Goal: Task Accomplishment & Management: Manage account settings

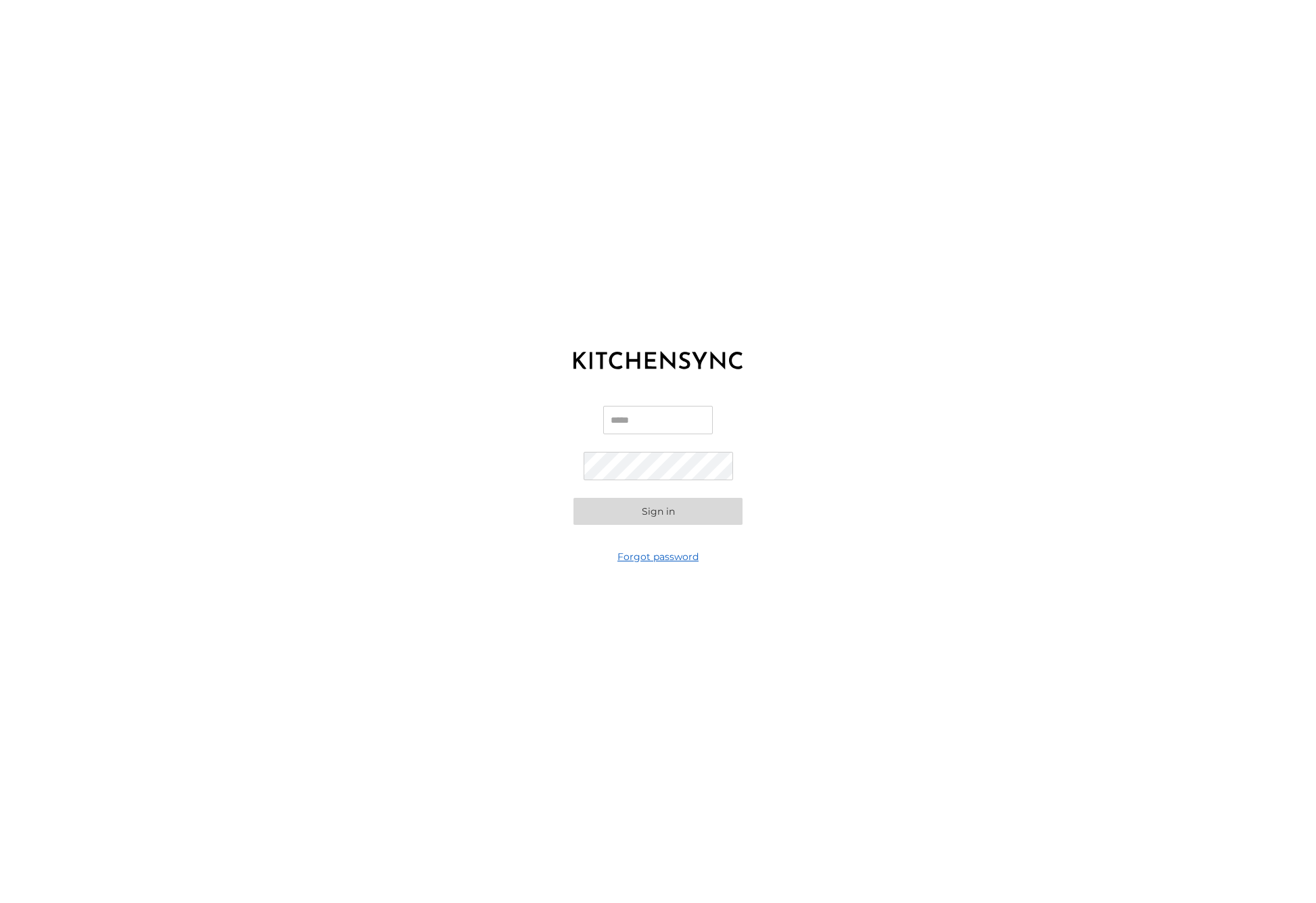
click at [678, 557] on link "Forgot password" at bounding box center [658, 557] width 81 height 14
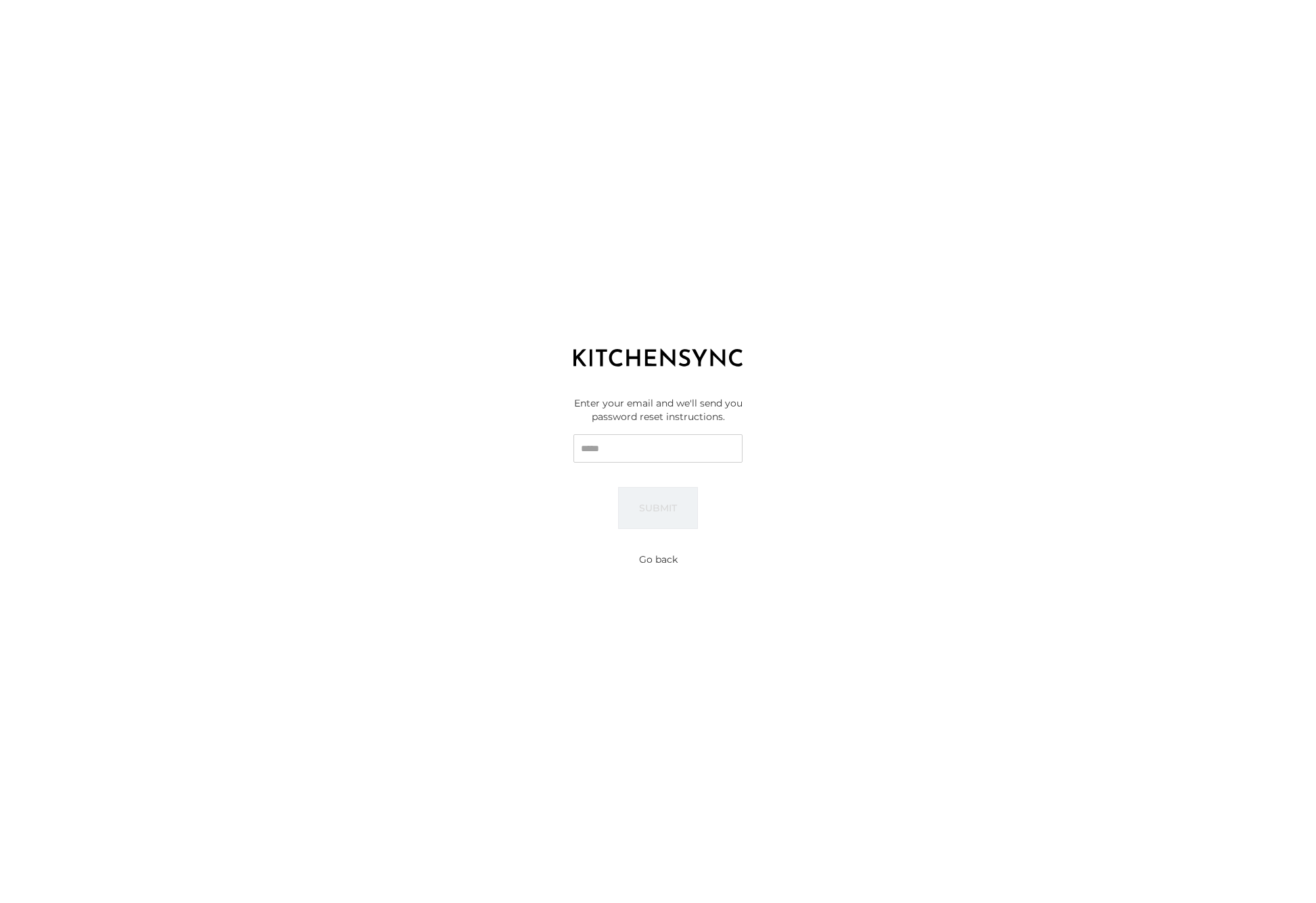
drag, startPoint x: 624, startPoint y: 445, endPoint x: 677, endPoint y: 465, distance: 56.6
click at [625, 445] on input "Email" at bounding box center [658, 448] width 169 height 28
type input "**********"
click at [665, 514] on button "Submit" at bounding box center [658, 508] width 80 height 42
click at [662, 558] on button "Go back" at bounding box center [659, 559] width 39 height 14
